Goal: Browse casually: Explore the website without a specific task or goal

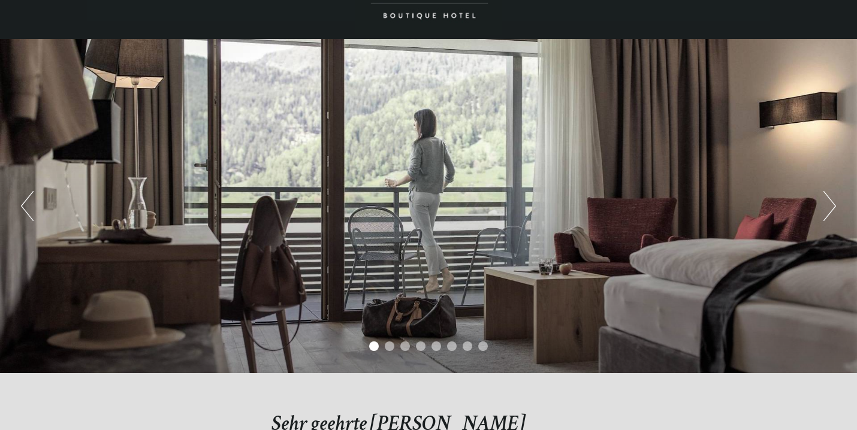
scroll to position [82, 0]
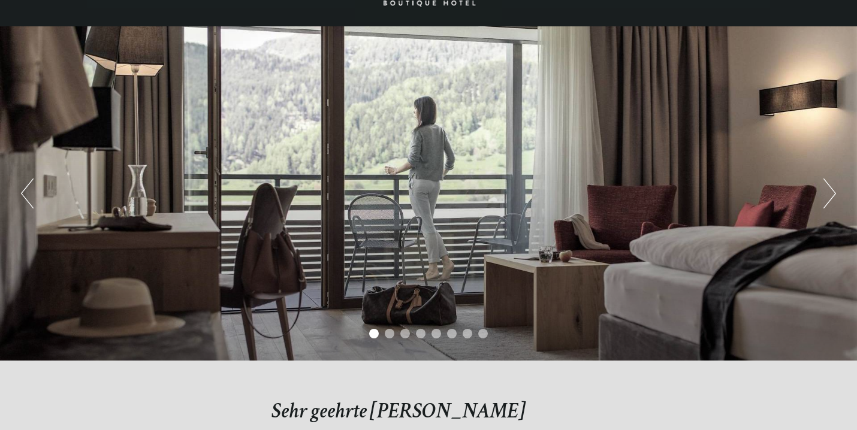
click at [841, 193] on div "Previous Next 1 2 3 4 5 6 7 8" at bounding box center [428, 193] width 857 height 335
click at [833, 194] on button "Next" at bounding box center [830, 194] width 13 height 30
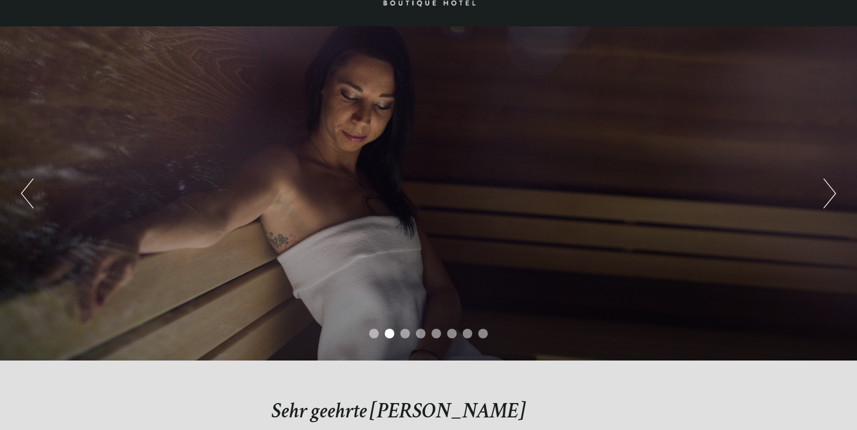
click at [833, 194] on button "Next" at bounding box center [830, 194] width 13 height 30
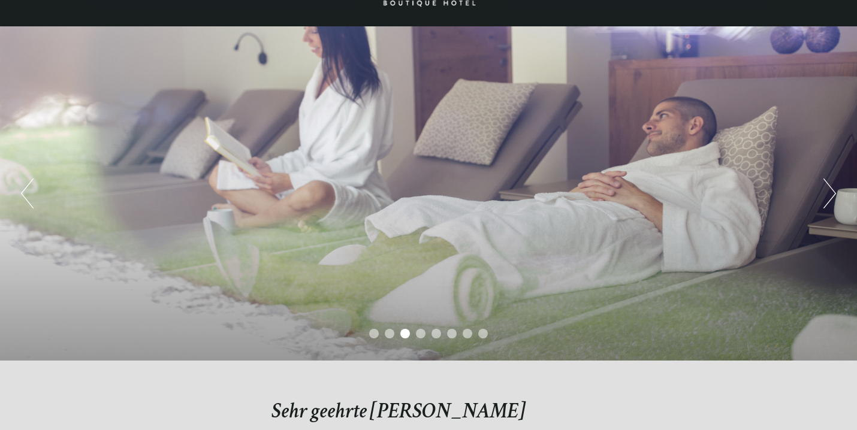
click at [833, 194] on button "Next" at bounding box center [830, 194] width 13 height 30
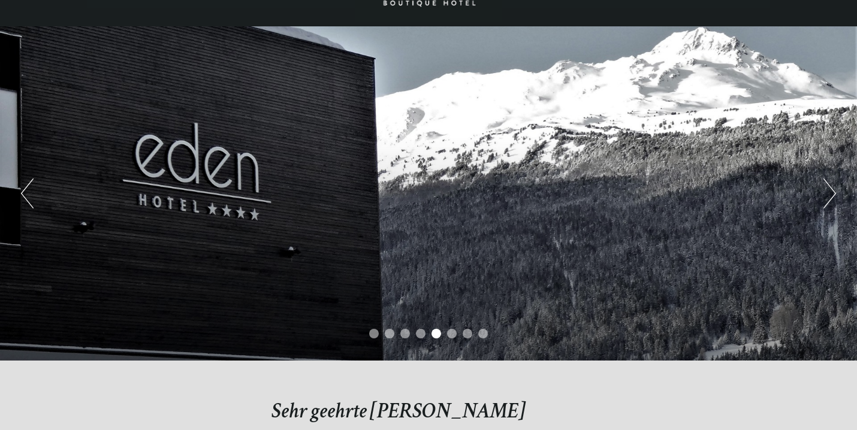
click at [833, 194] on button "Next" at bounding box center [830, 194] width 13 height 30
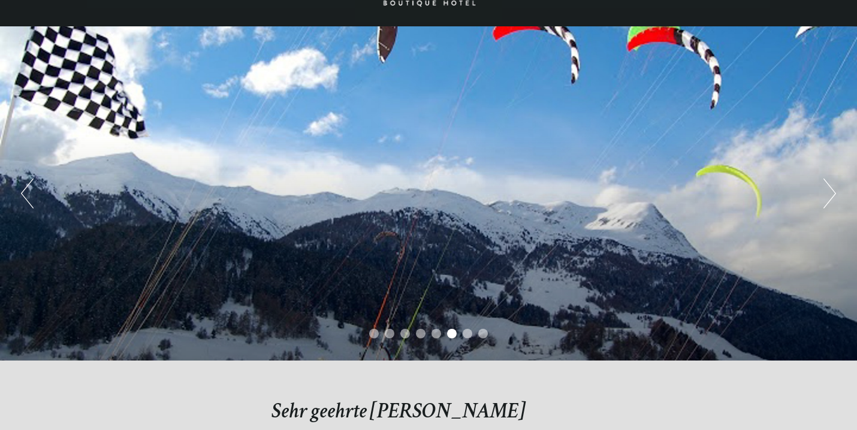
click at [833, 194] on button "Next" at bounding box center [830, 194] width 13 height 30
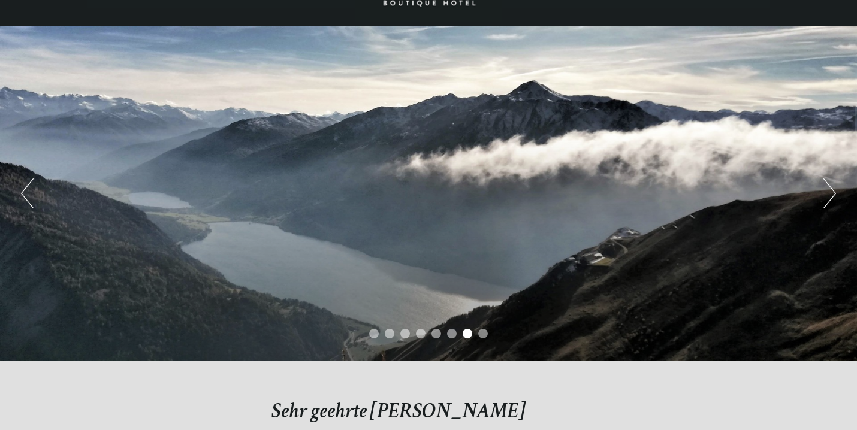
click at [833, 194] on button "Next" at bounding box center [830, 194] width 13 height 30
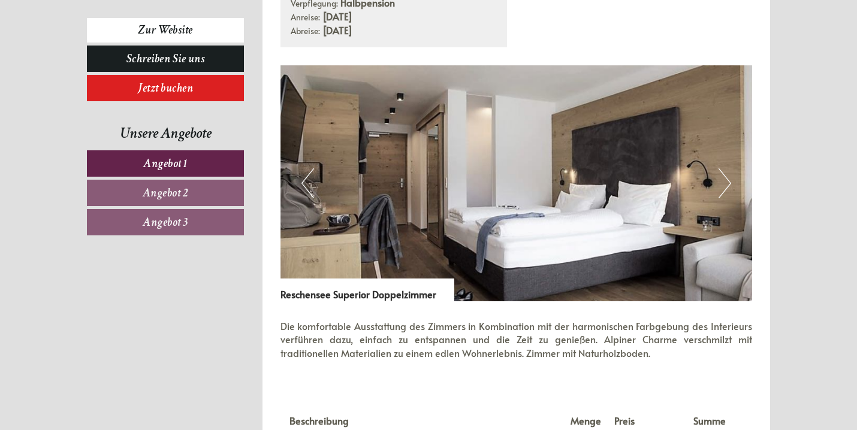
scroll to position [796, 0]
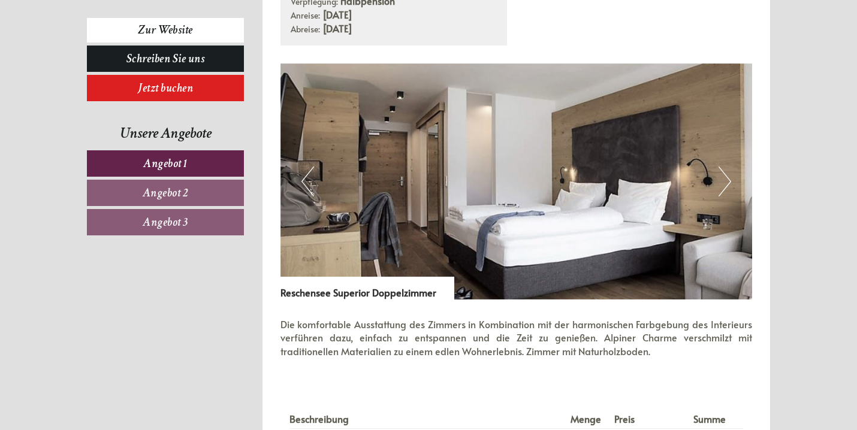
click at [727, 172] on button "Next" at bounding box center [725, 182] width 13 height 30
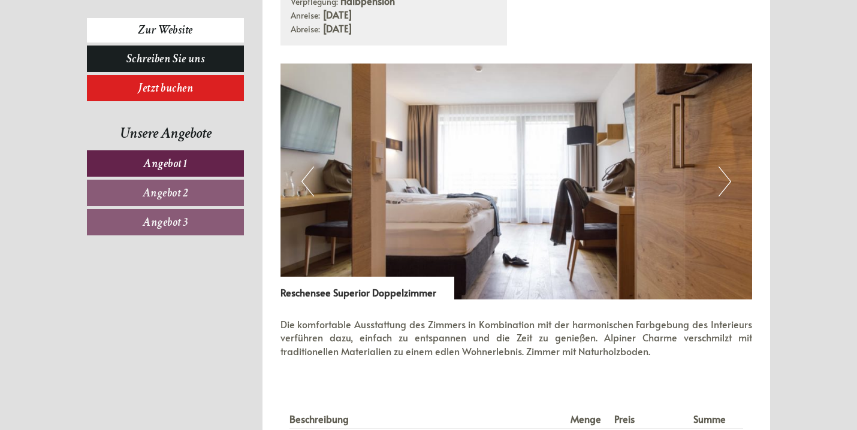
click at [727, 172] on button "Next" at bounding box center [725, 182] width 13 height 30
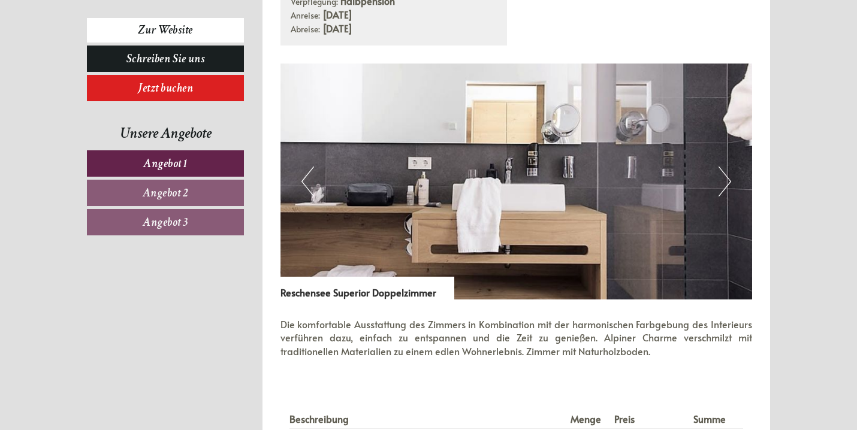
click at [727, 172] on button "Next" at bounding box center [725, 182] width 13 height 30
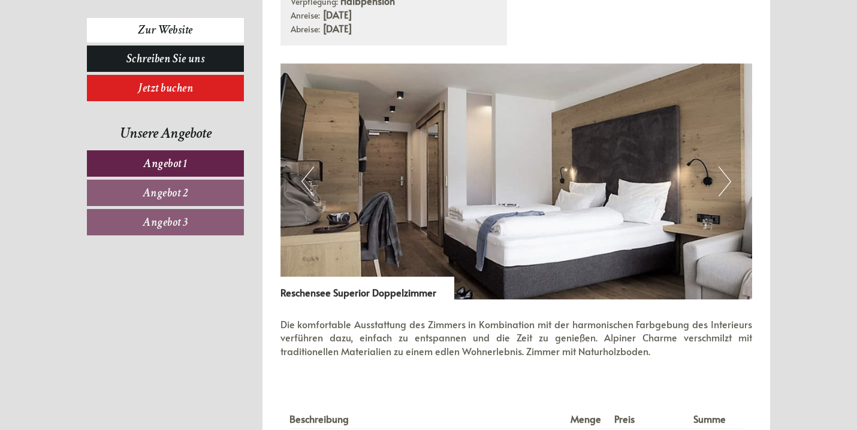
click at [727, 172] on button "Next" at bounding box center [725, 182] width 13 height 30
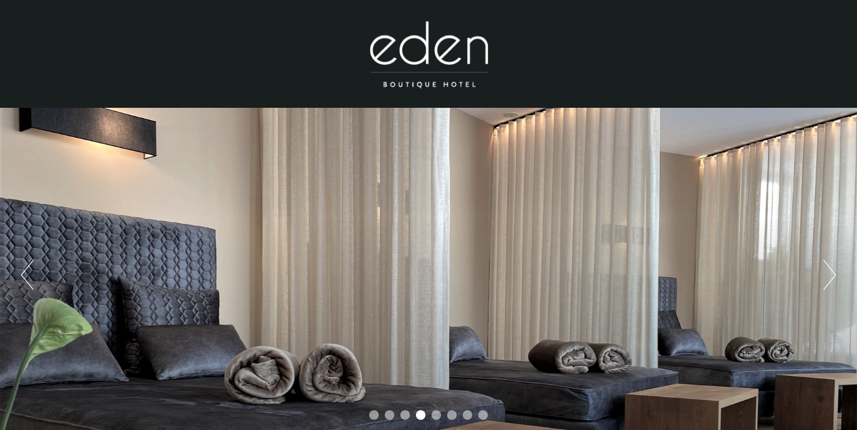
scroll to position [0, 0]
click at [827, 279] on button "Next" at bounding box center [830, 275] width 13 height 30
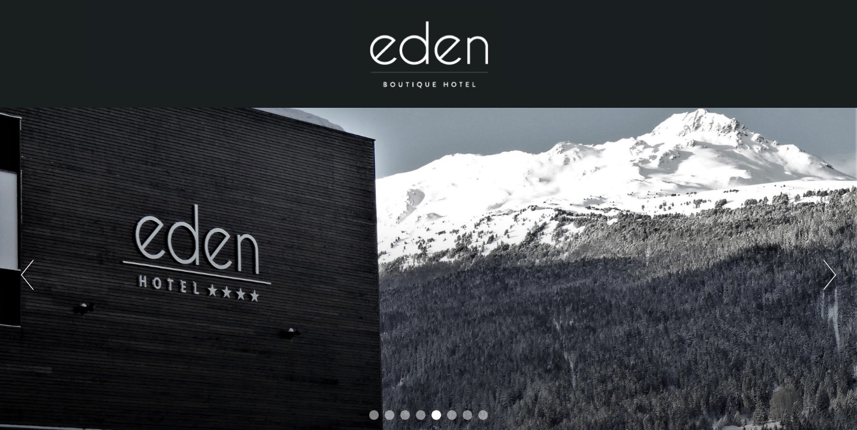
click at [827, 279] on button "Next" at bounding box center [830, 275] width 13 height 30
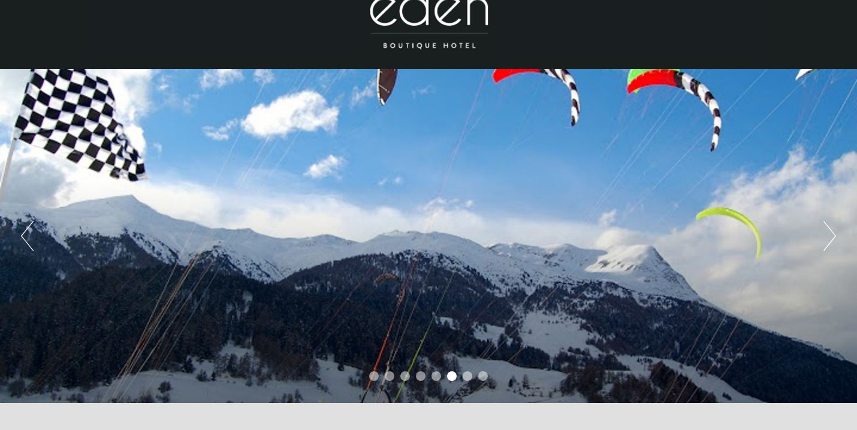
scroll to position [62, 0]
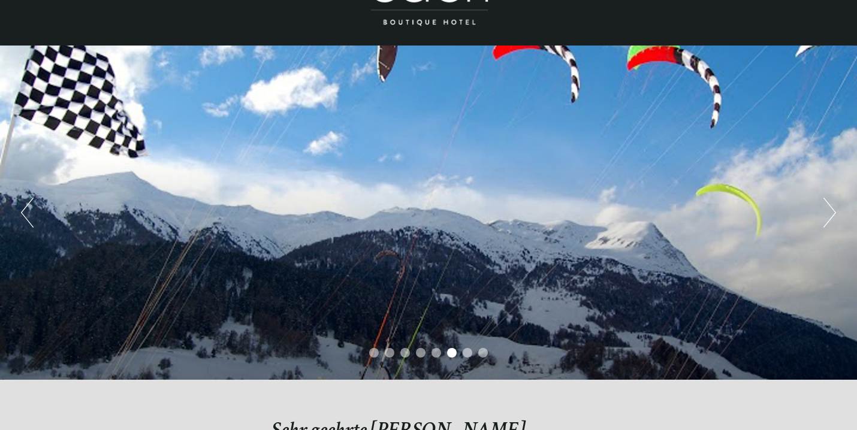
click at [830, 211] on button "Next" at bounding box center [830, 213] width 13 height 30
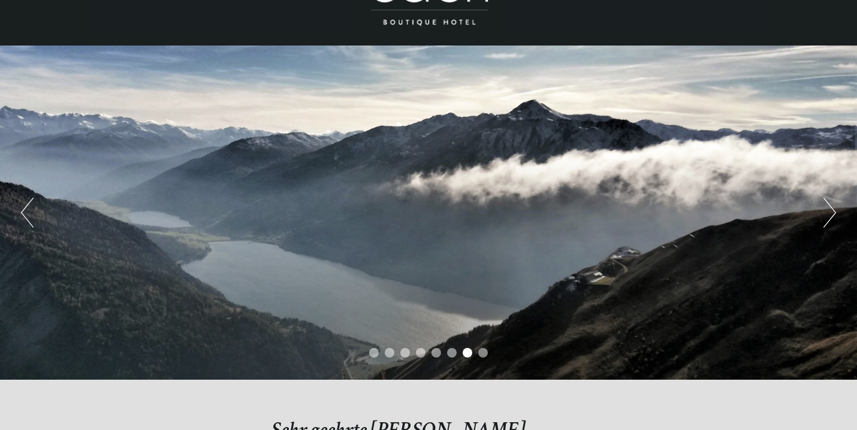
click at [830, 212] on button "Next" at bounding box center [830, 213] width 13 height 30
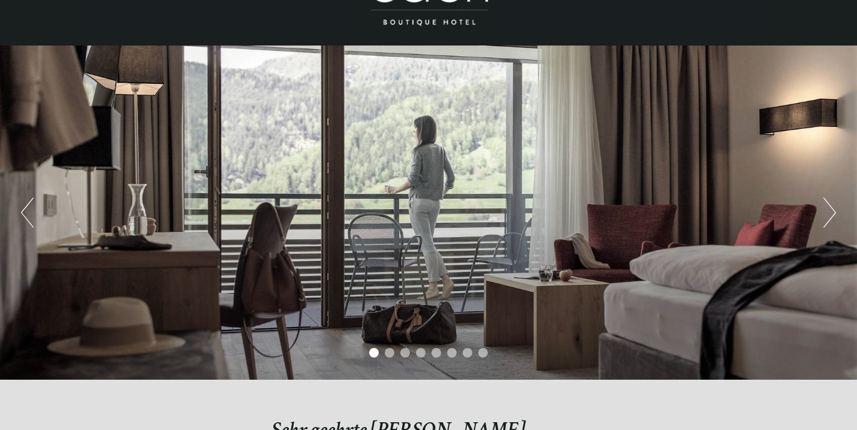
click at [830, 212] on button "Next" at bounding box center [830, 213] width 13 height 30
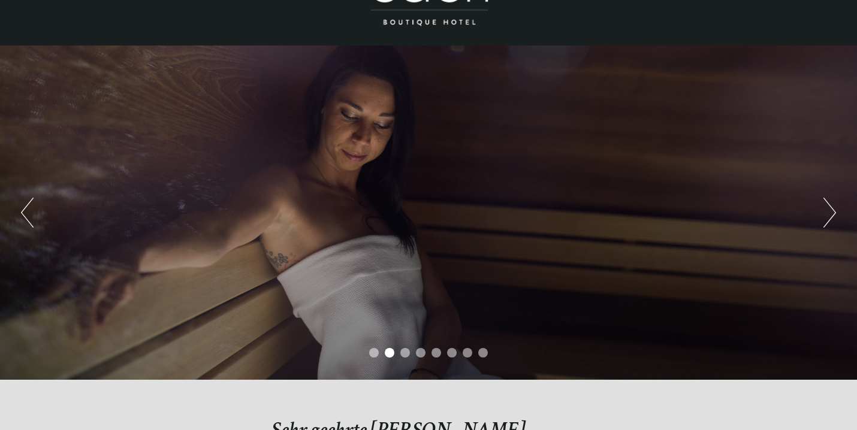
click at [830, 212] on button "Next" at bounding box center [830, 213] width 13 height 30
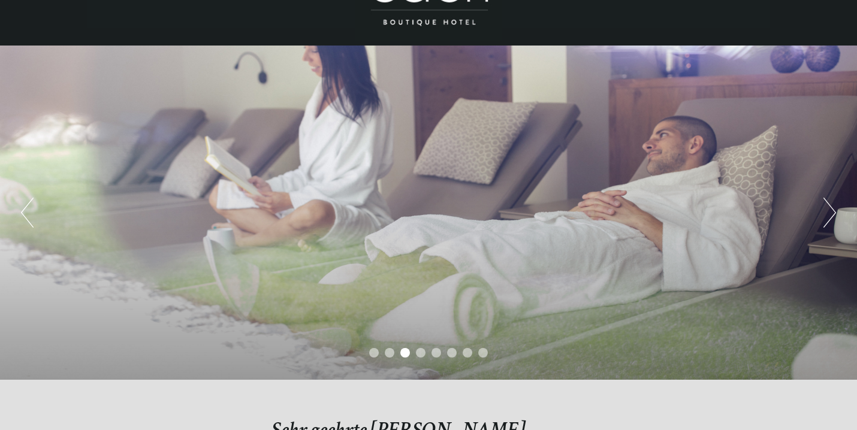
click at [830, 212] on button "Next" at bounding box center [830, 213] width 13 height 30
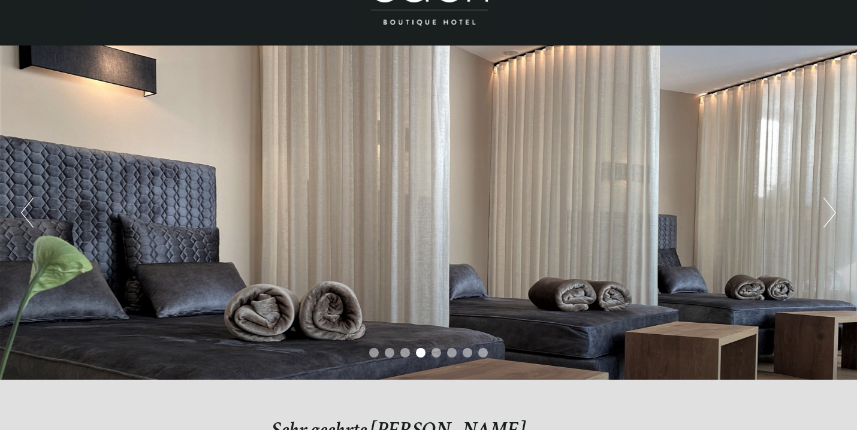
click at [830, 212] on button "Next" at bounding box center [830, 213] width 13 height 30
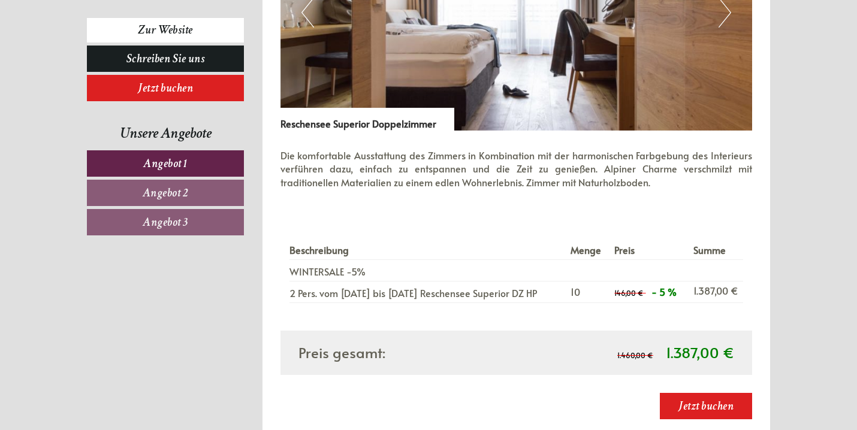
scroll to position [964, 0]
